Goal: Find contact information: Find contact information

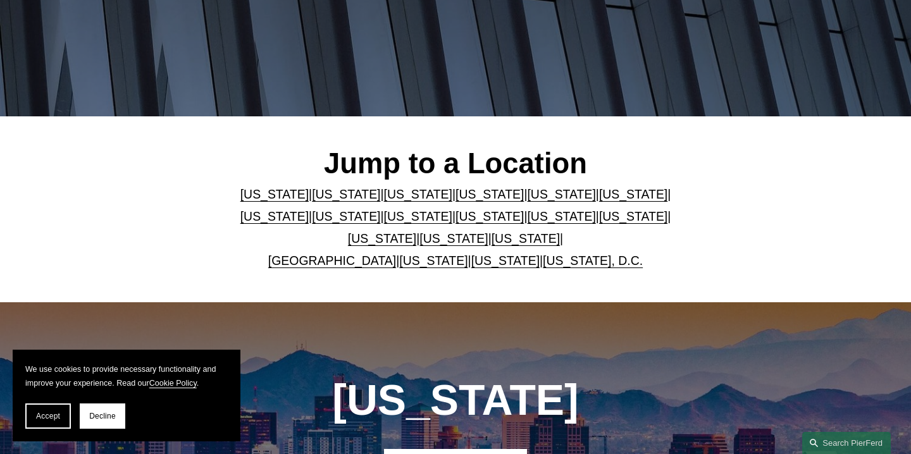
scroll to position [235, 0]
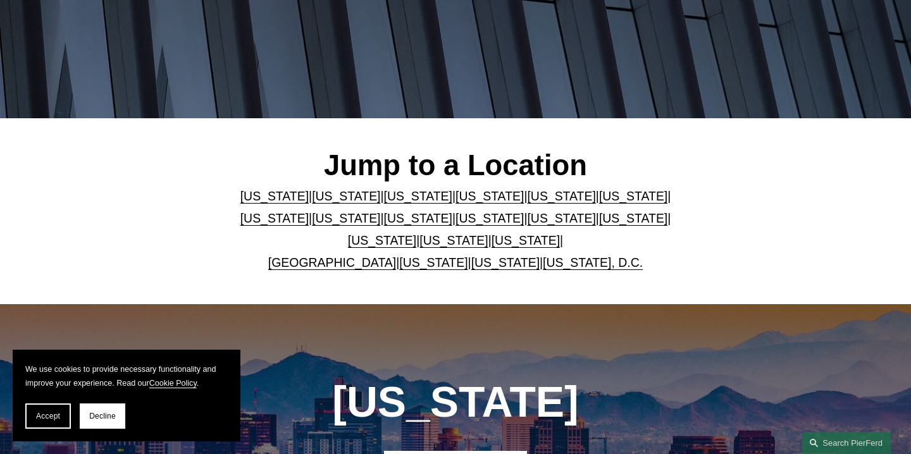
click at [456, 219] on link "[US_STATE]" at bounding box center [490, 218] width 68 height 14
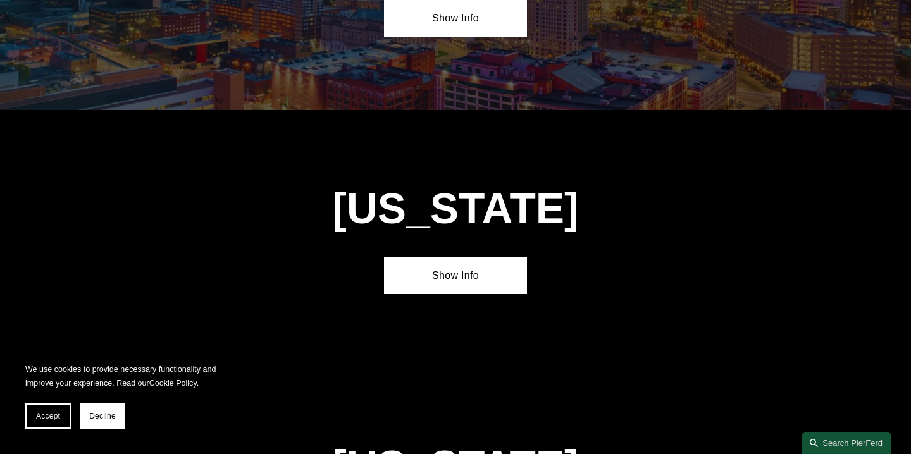
scroll to position [2859, 0]
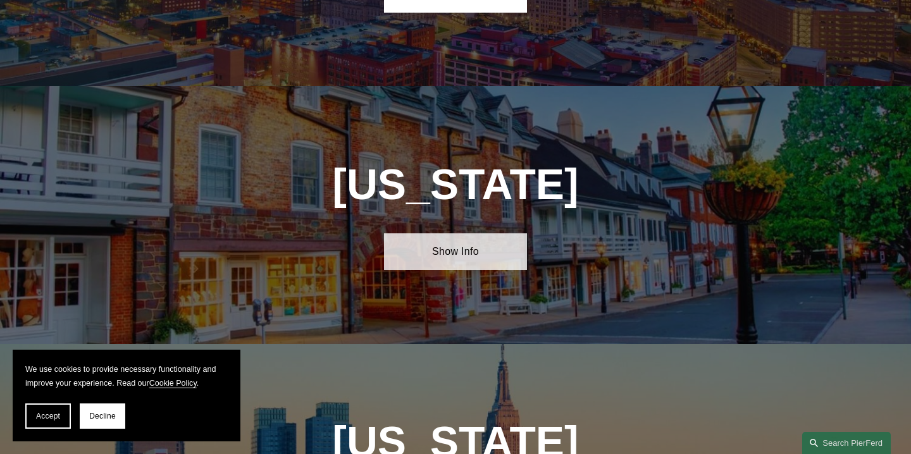
click at [405, 234] on link "Show Info" at bounding box center [455, 252] width 143 height 37
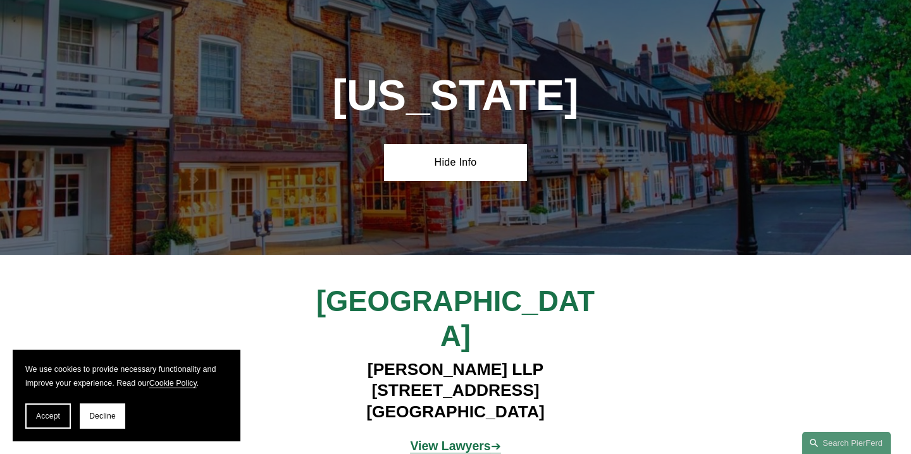
scroll to position [2960, 0]
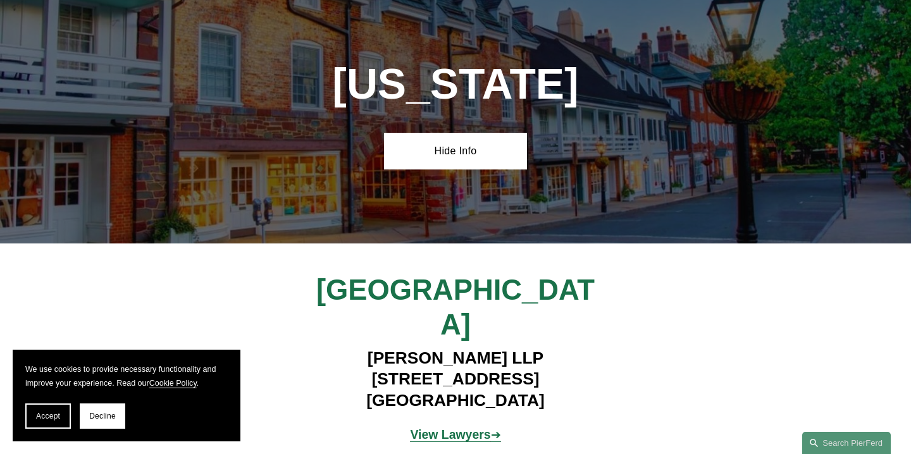
click at [447, 428] on strong "View Lawyers" at bounding box center [450, 435] width 80 height 14
drag, startPoint x: 535, startPoint y: 285, endPoint x: 366, endPoint y: 229, distance: 177.5
click at [366, 348] on h4 "Pierson Ferdinand LLP 100 Overlook Center, 2nd Floor Princeton, NJ 08540" at bounding box center [455, 379] width 357 height 63
copy h4 "Pierson Ferdinand LLP 100 Overlook Center, 2nd Floor Princeton, NJ 08540"
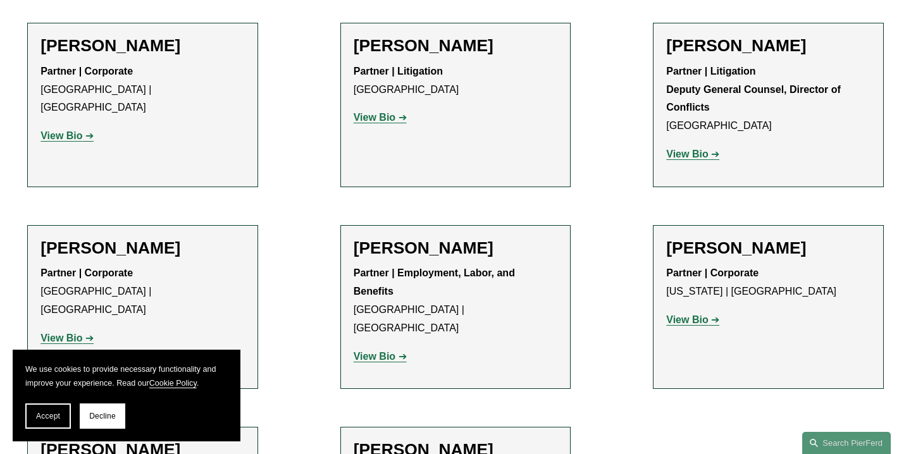
scroll to position [1952, 0]
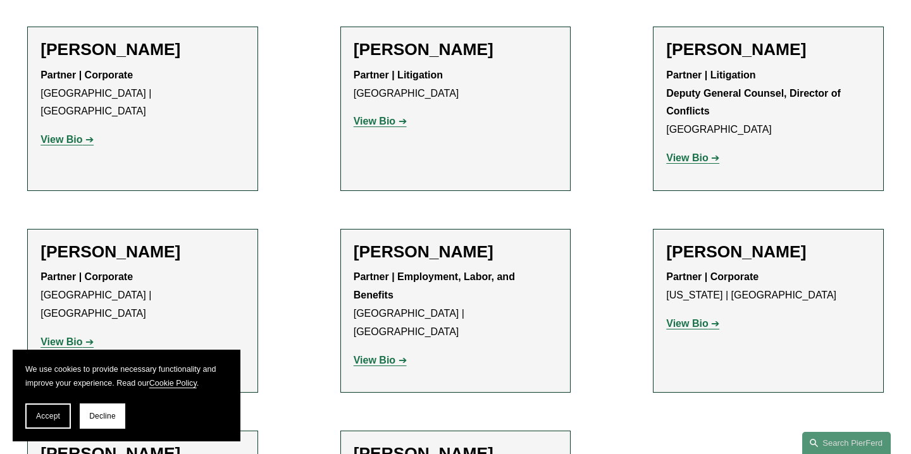
click at [370, 355] on strong "View Bio" at bounding box center [375, 360] width 42 height 11
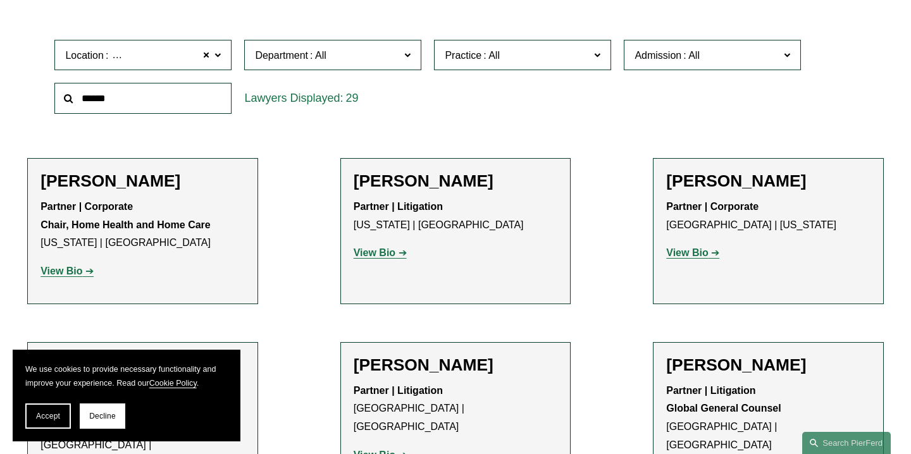
scroll to position [0, 0]
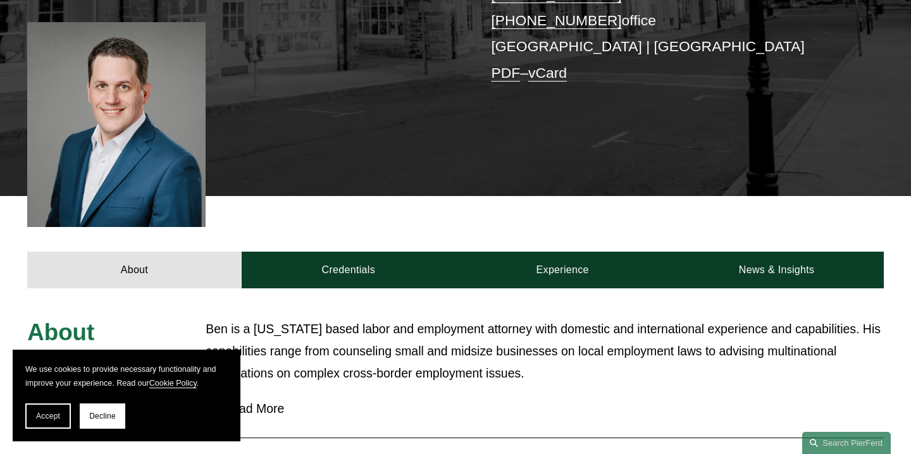
scroll to position [289, 0]
